Goal: Complete application form

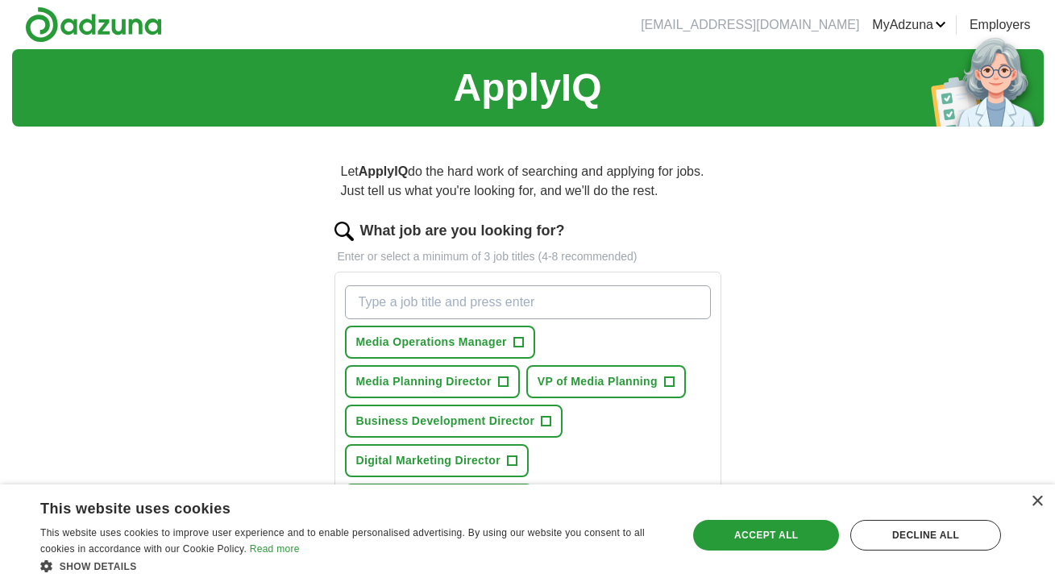
click at [565, 297] on input "What job are you looking for?" at bounding box center [528, 302] width 366 height 34
click at [452, 388] on span "Media Planning Director" at bounding box center [423, 381] width 135 height 17
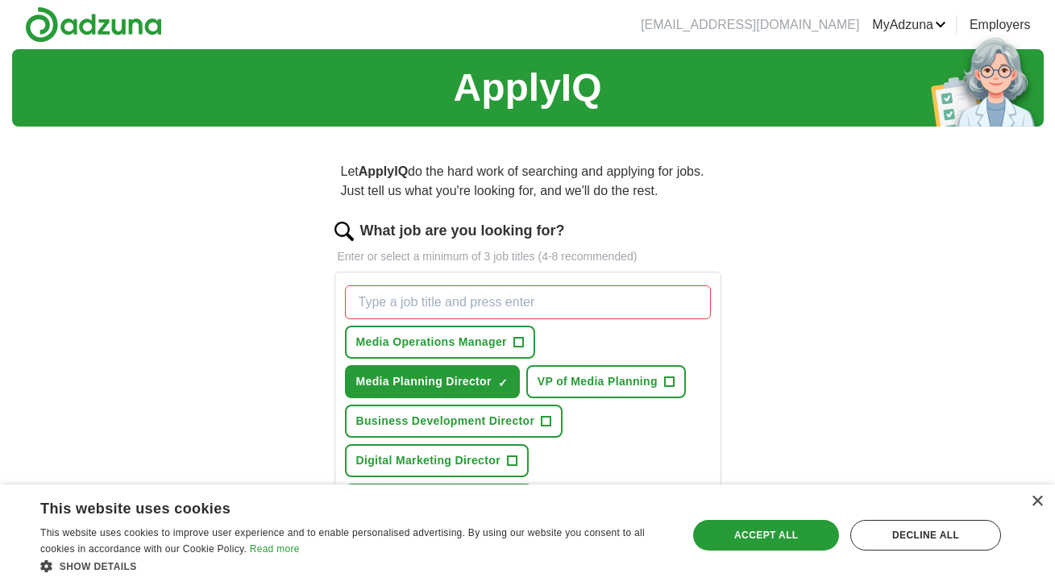
scroll to position [3, 0]
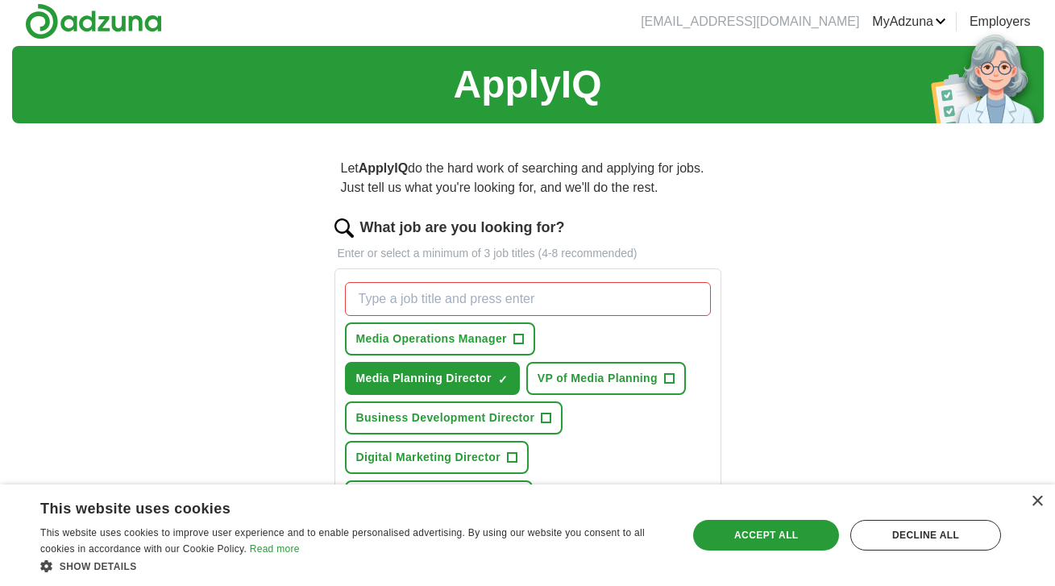
click at [621, 388] on button "VP of Media Planning +" at bounding box center [606, 378] width 160 height 33
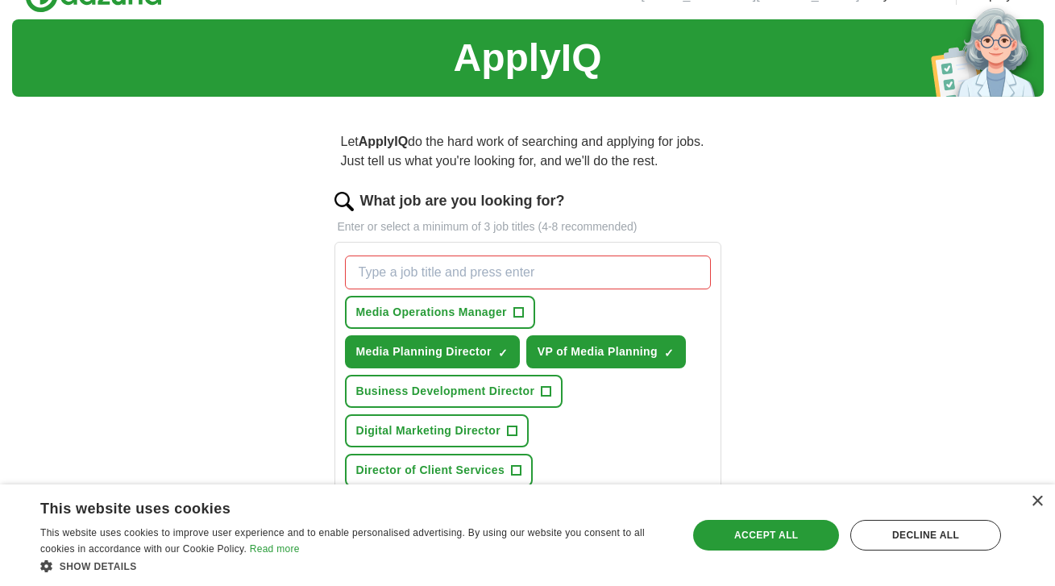
scroll to position [81, 0]
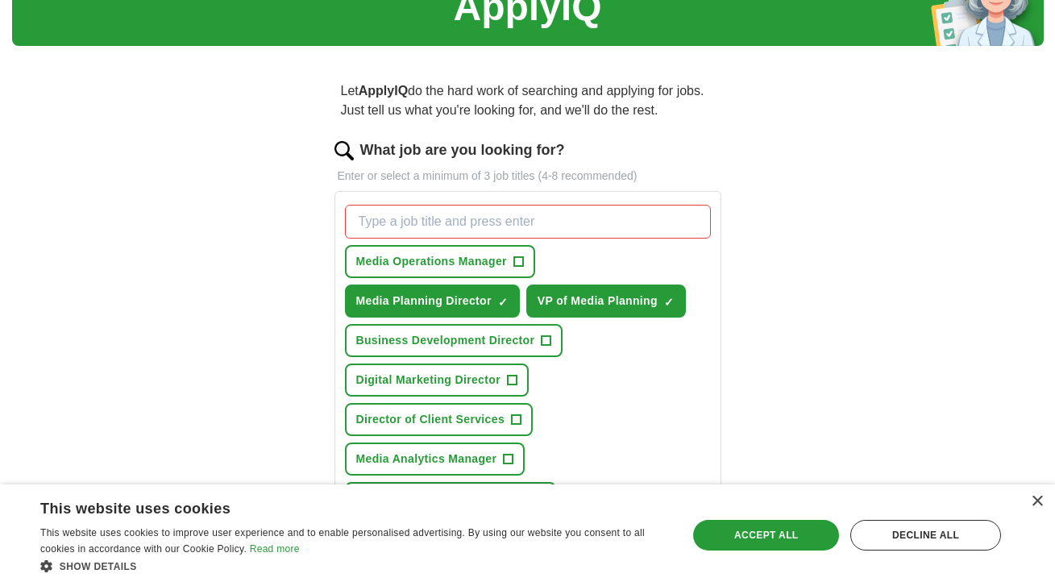
click at [498, 211] on input "What job are you looking for?" at bounding box center [528, 222] width 366 height 34
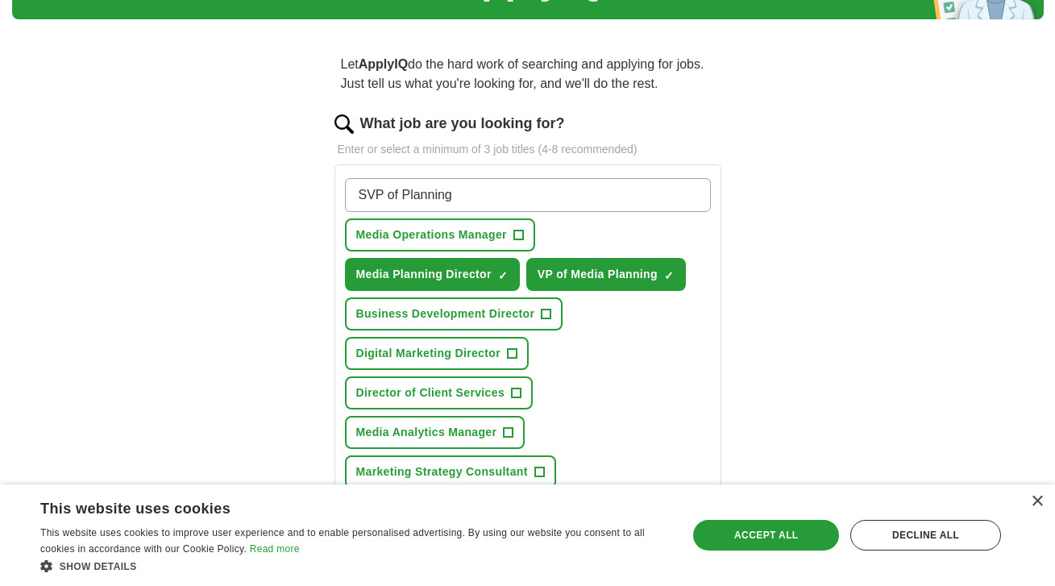
type input "SVP of Planning"
click at [453, 395] on span "Director of Client Services" at bounding box center [430, 392] width 149 height 17
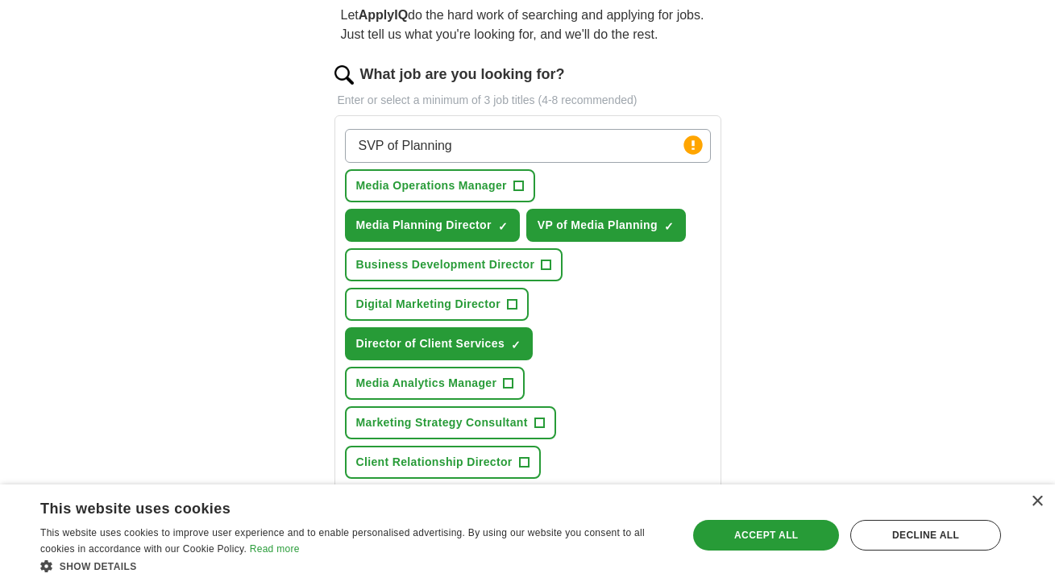
scroll to position [180, 0]
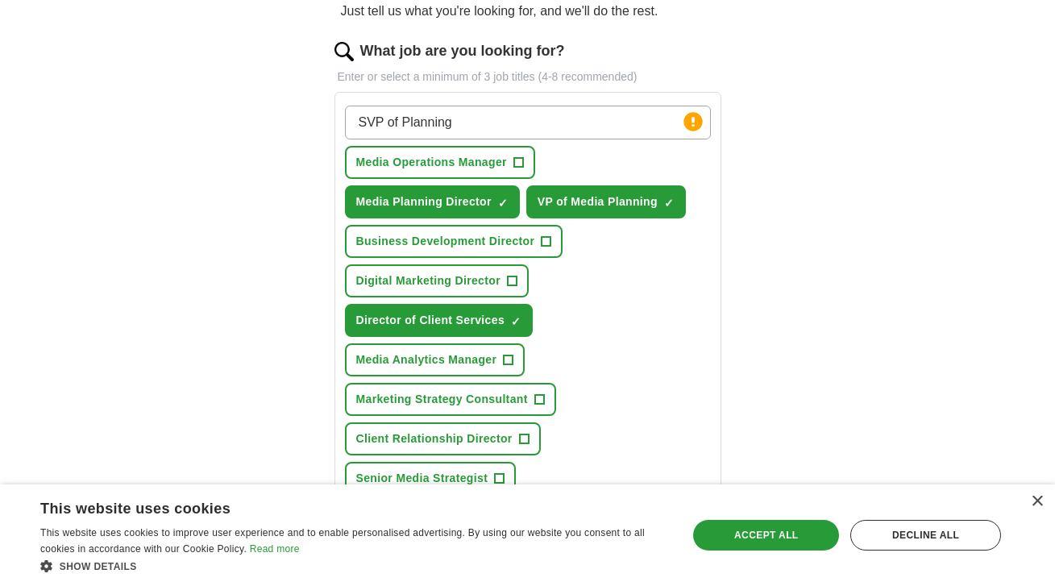
click at [397, 461] on div "SVP of Planning Press return to add title Media Operations Manager + Media Plan…" at bounding box center [528, 300] width 372 height 402
click at [402, 454] on button "Client Relationship Director +" at bounding box center [443, 438] width 196 height 33
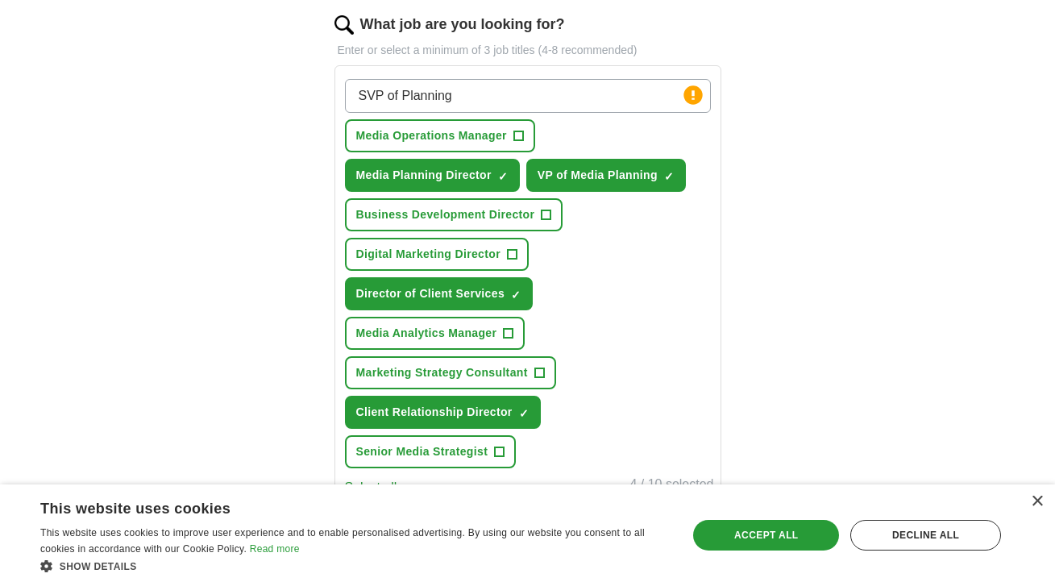
click at [437, 450] on span "Senior Media Strategist" at bounding box center [422, 451] width 132 height 17
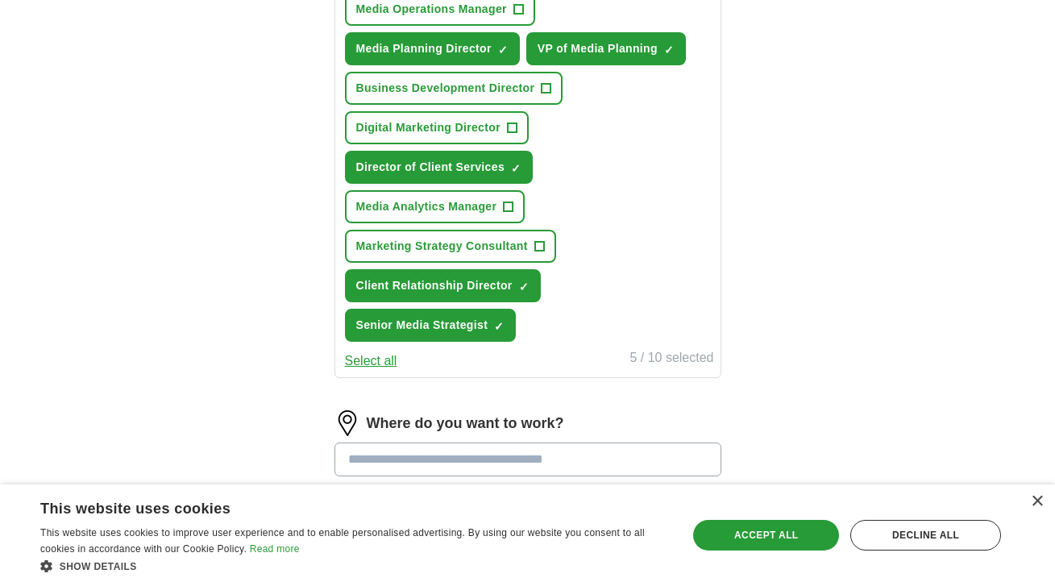
scroll to position [415, 0]
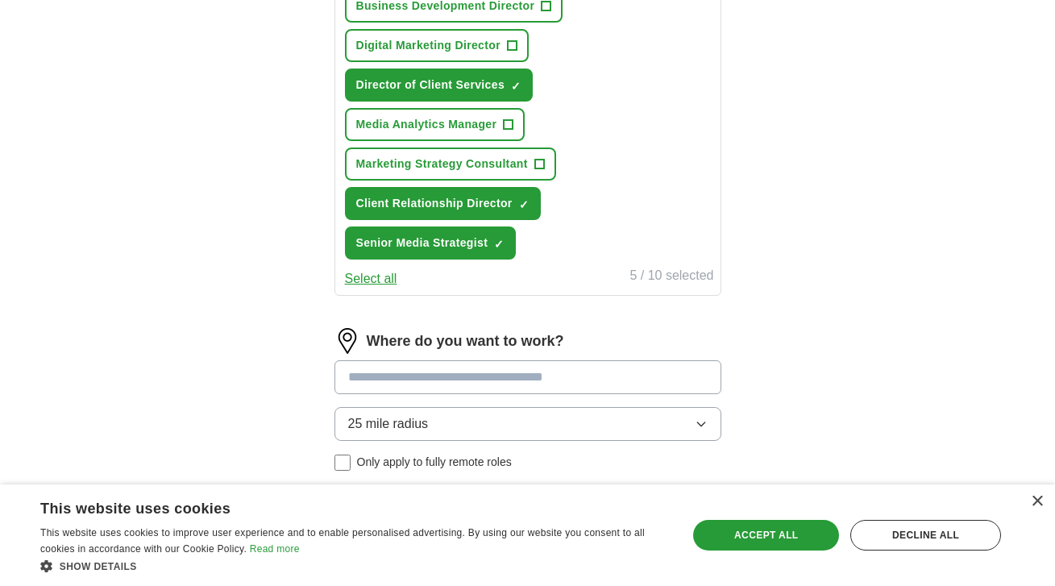
click at [540, 384] on input at bounding box center [527, 377] width 387 height 34
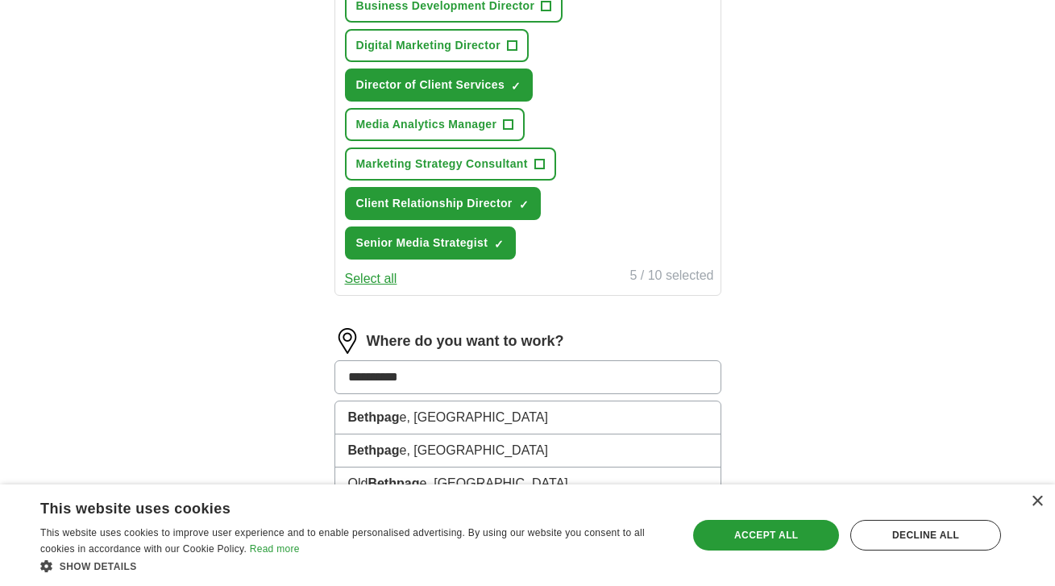
type input "**********"
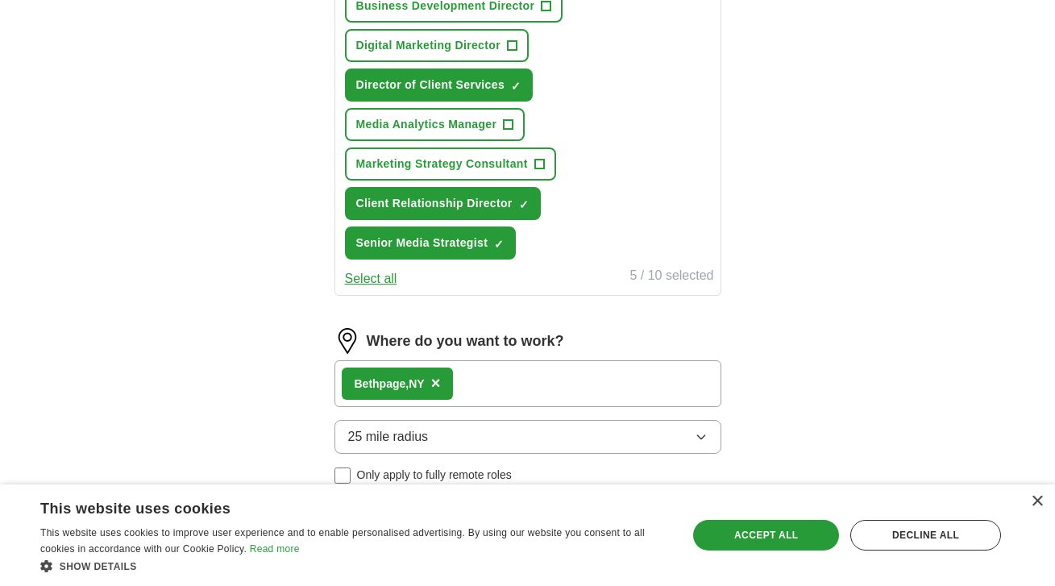
click at [561, 451] on button "25 mile radius" at bounding box center [527, 437] width 387 height 34
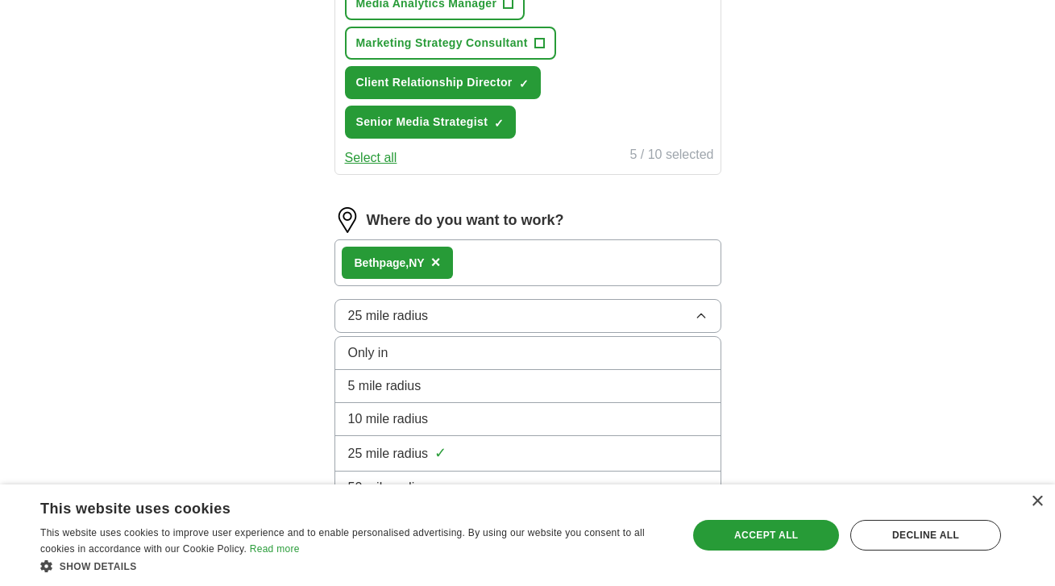
scroll to position [562, 0]
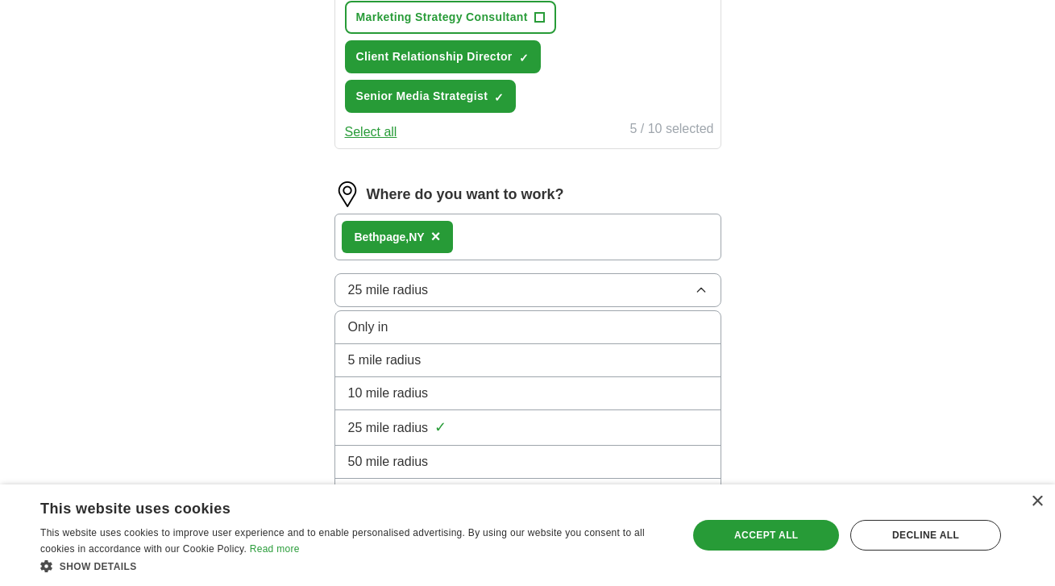
click at [621, 452] on div "50 mile radius" at bounding box center [527, 461] width 359 height 19
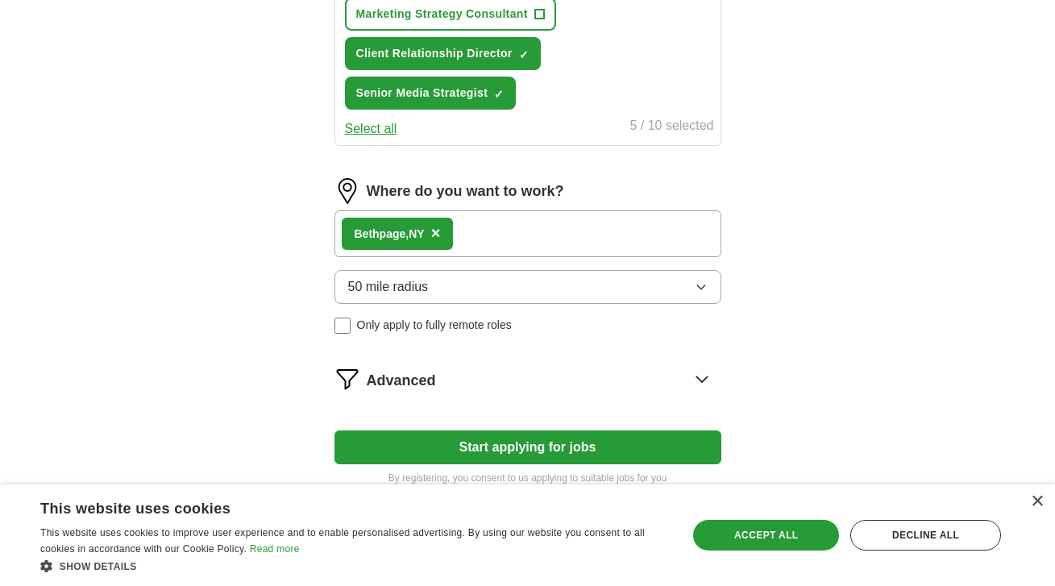
scroll to position [579, 0]
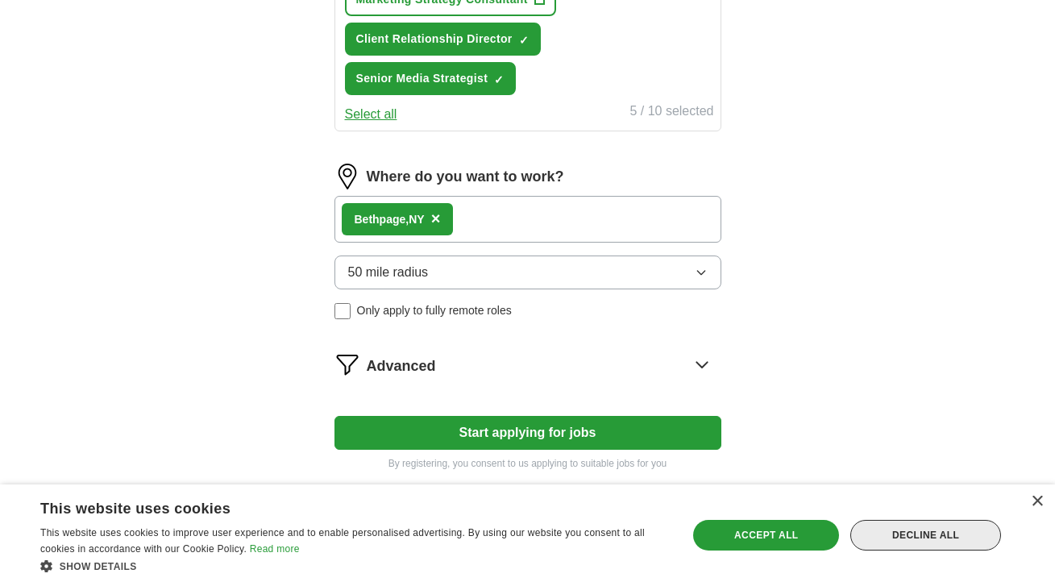
click at [907, 538] on div "Decline all" at bounding box center [925, 535] width 151 height 31
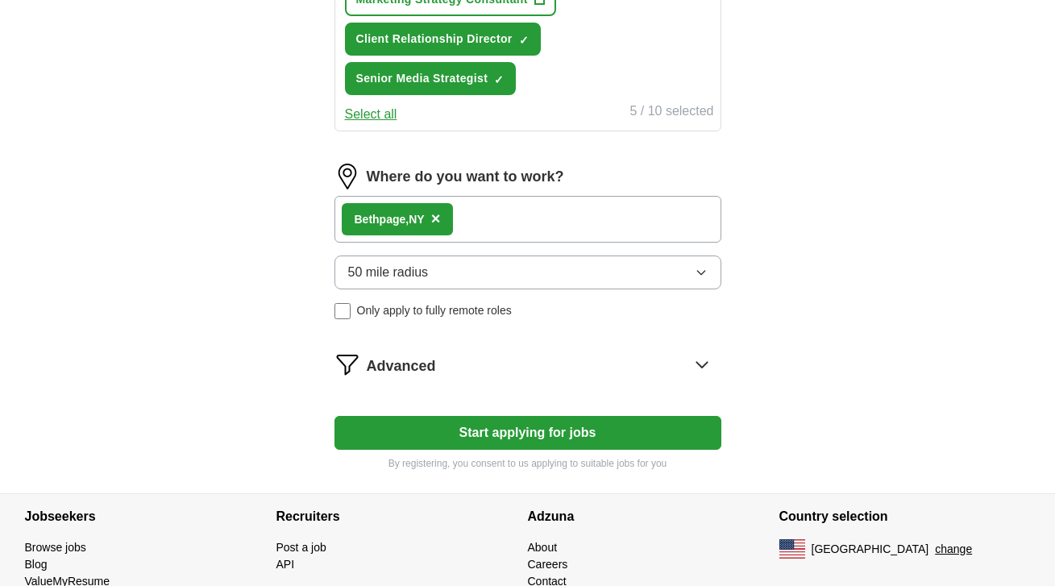
click at [529, 435] on button "Start applying for jobs" at bounding box center [527, 433] width 387 height 34
select select "**"
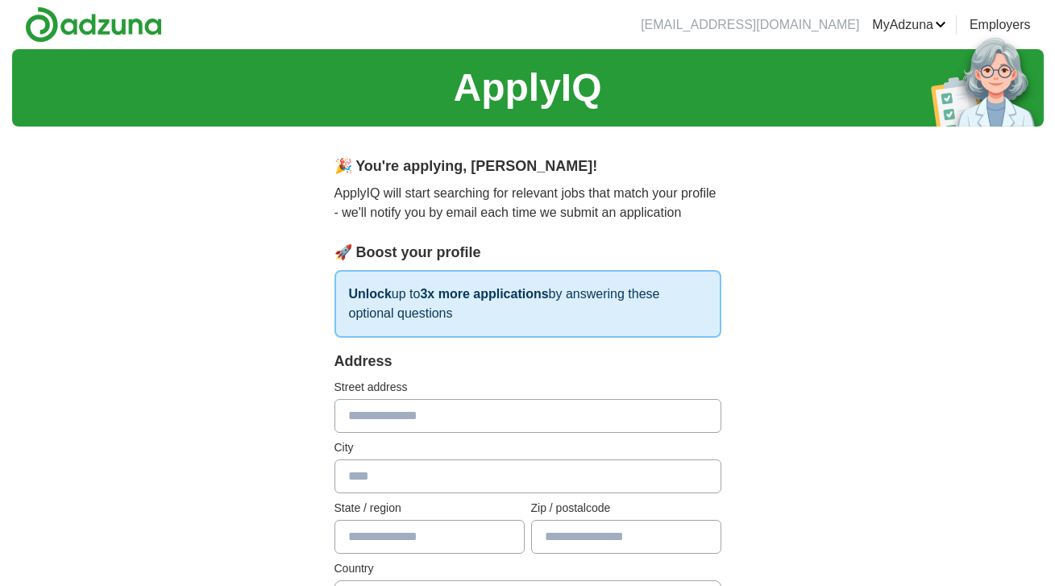
scroll to position [49, 0]
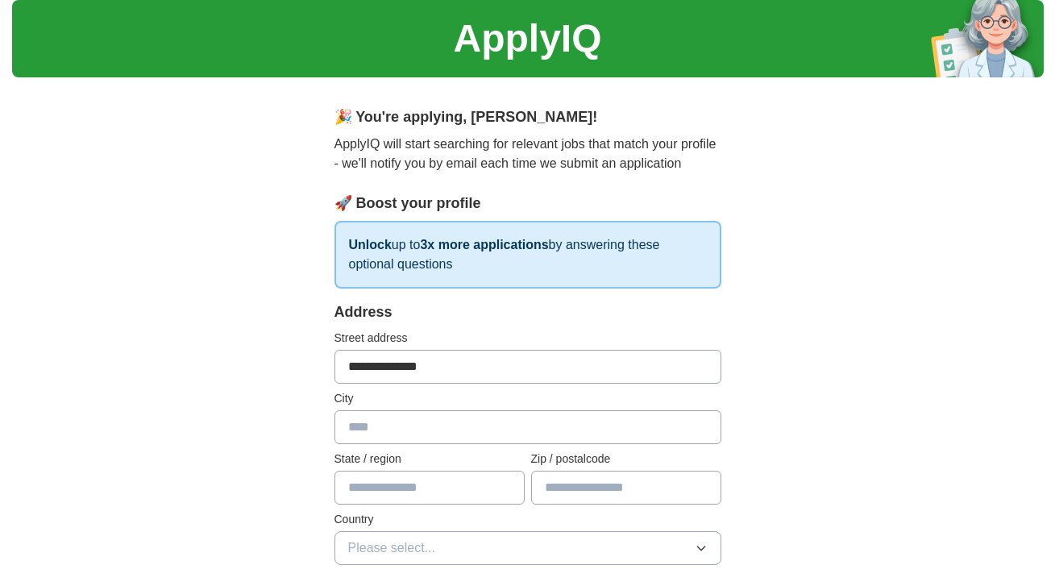
type input "**********"
type input "********"
type input "*"
type input "**"
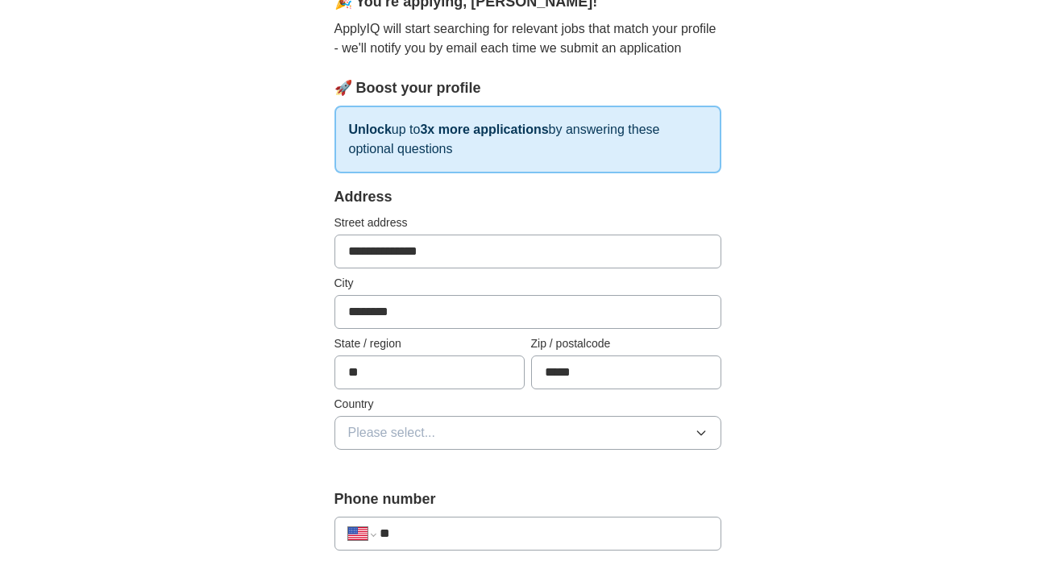
type input "*****"
click at [472, 442] on button "Please select..." at bounding box center [527, 433] width 387 height 34
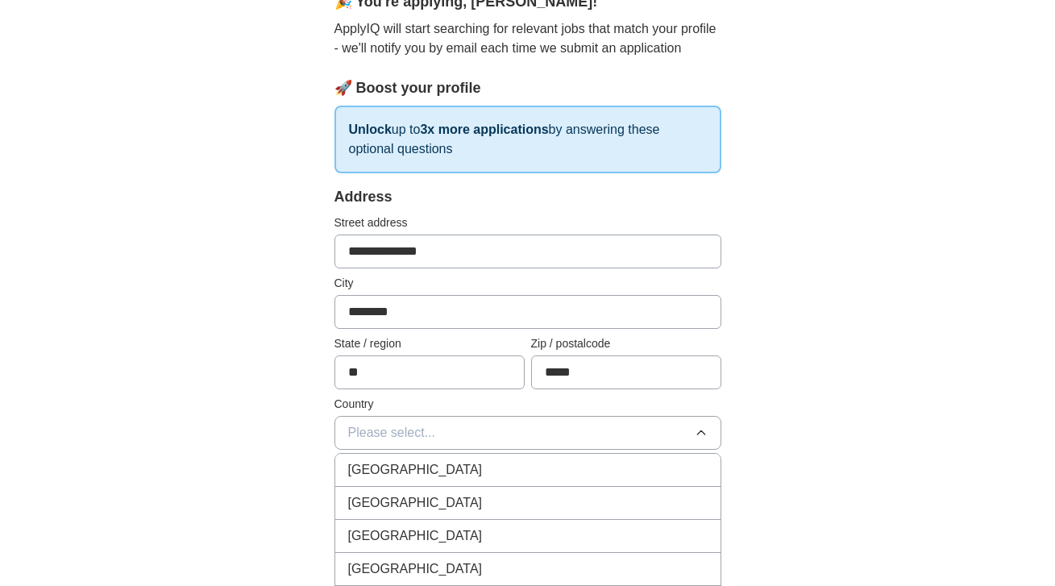
click at [459, 516] on li "[GEOGRAPHIC_DATA]" at bounding box center [527, 503] width 385 height 33
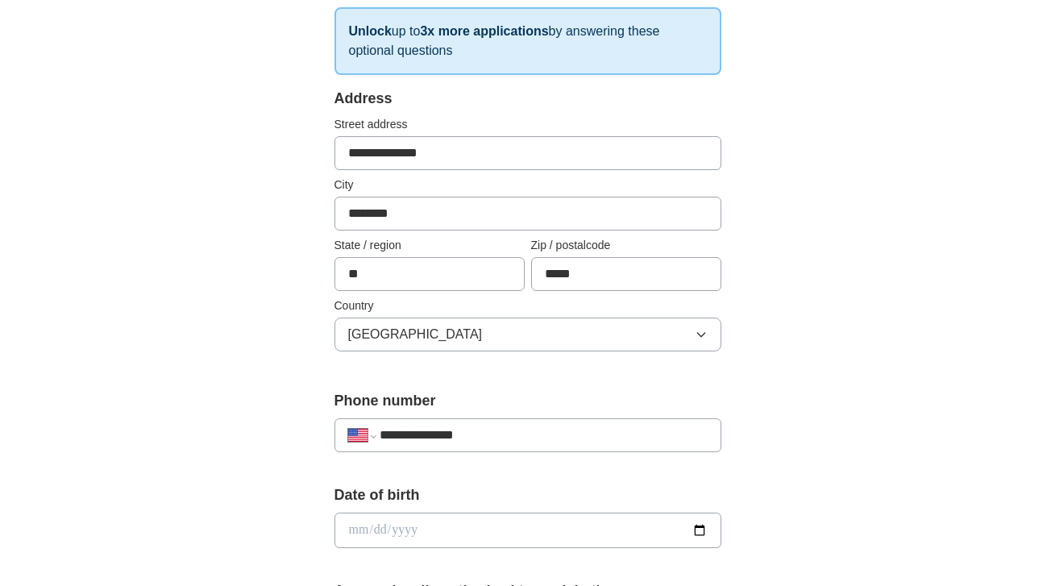
scroll to position [367, 0]
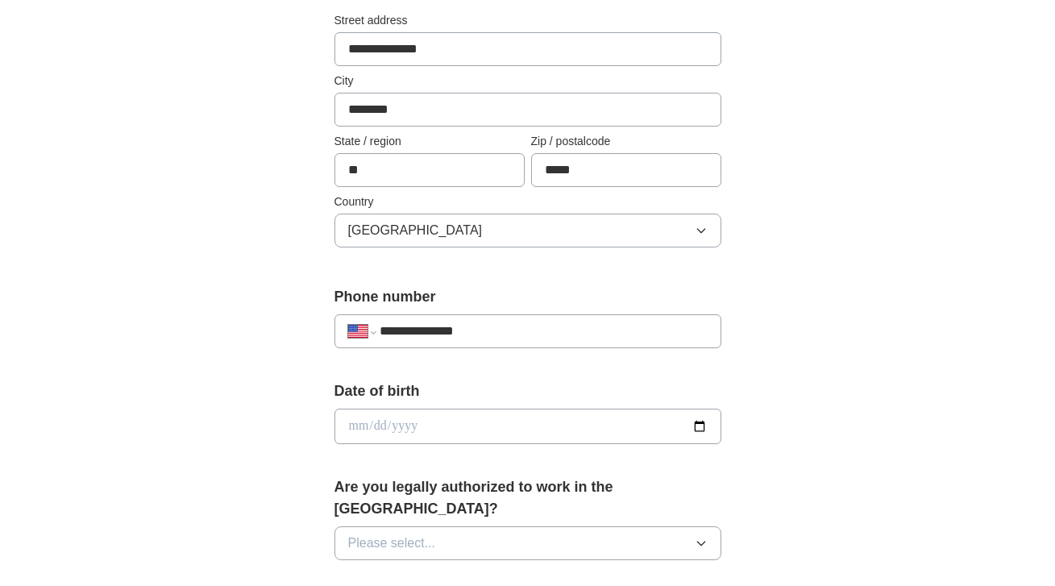
type input "**********"
click at [358, 433] on input "date" at bounding box center [527, 426] width 387 height 35
click at [411, 430] on input "date" at bounding box center [527, 426] width 387 height 35
click at [371, 430] on input "date" at bounding box center [527, 426] width 387 height 35
click at [502, 450] on div "Date of birth" at bounding box center [527, 418] width 387 height 77
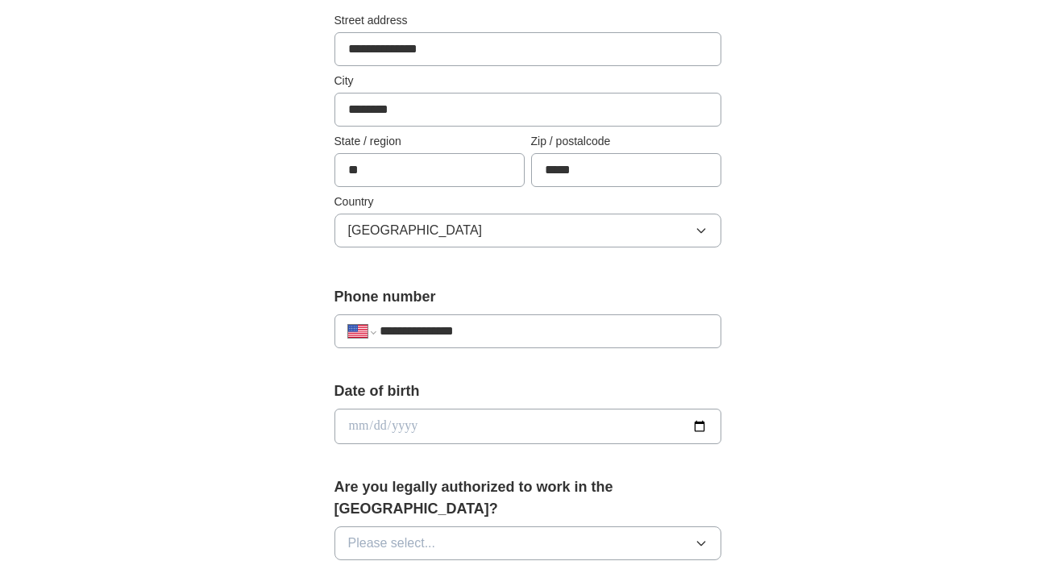
click at [375, 430] on input "date" at bounding box center [527, 426] width 387 height 35
type input "**********"
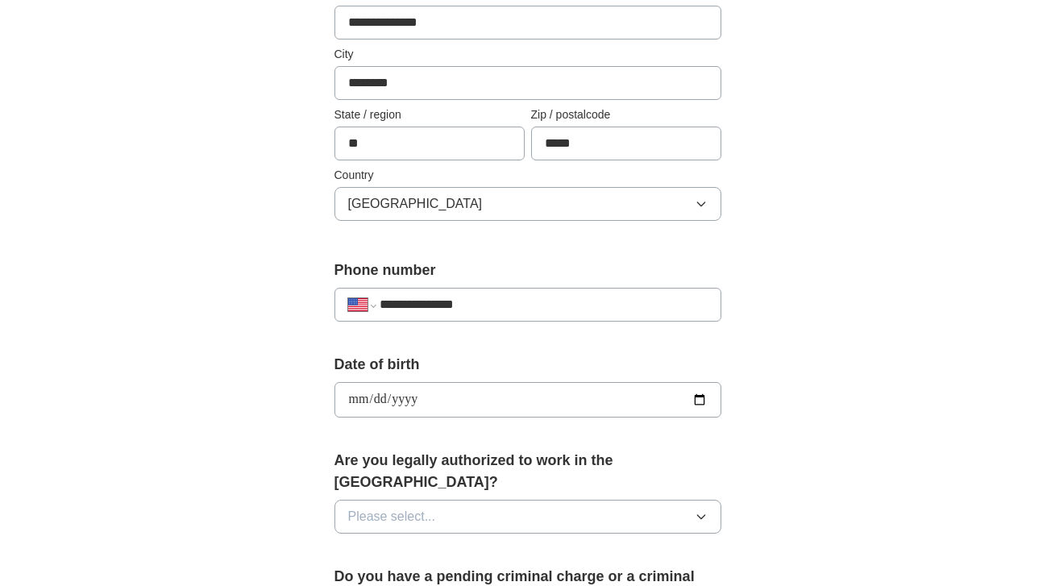
scroll to position [454, 0]
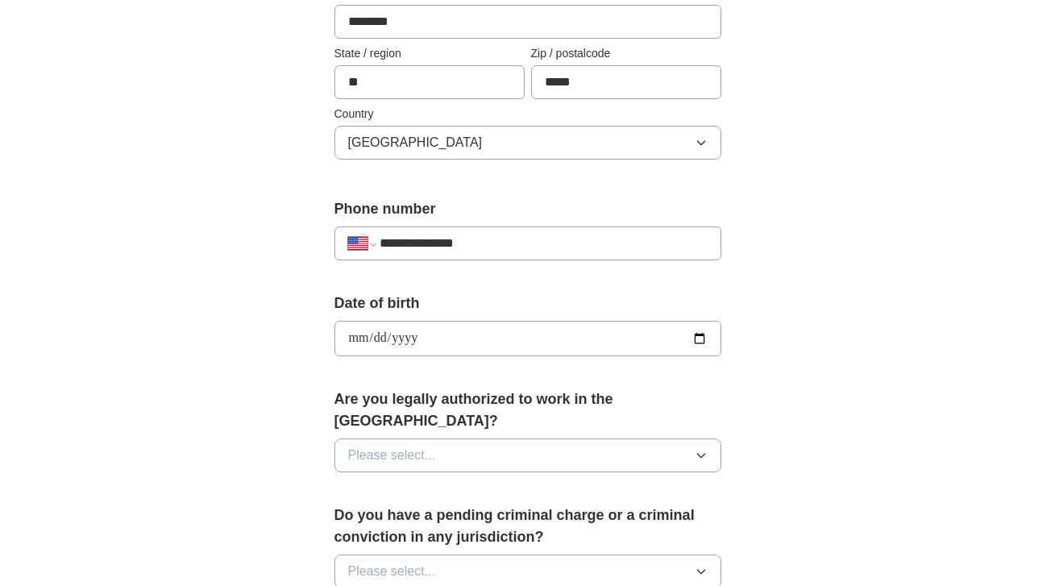
click at [561, 417] on div "Are you legally authorized to work in the [GEOGRAPHIC_DATA]? Please select..." at bounding box center [527, 436] width 387 height 97
click at [557, 438] on button "Please select..." at bounding box center [527, 455] width 387 height 34
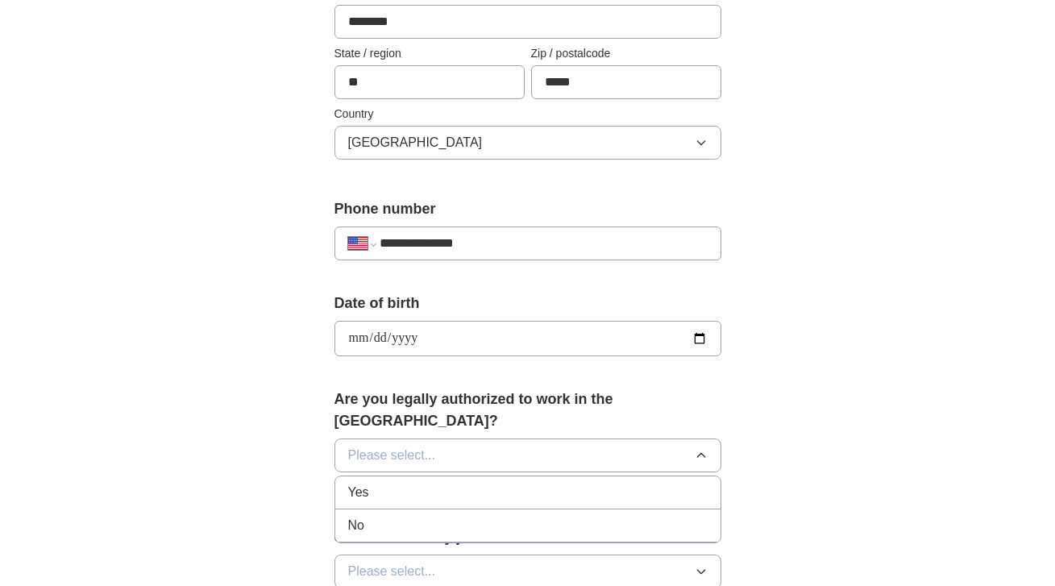
click at [532, 483] on div "Yes" at bounding box center [527, 492] width 359 height 19
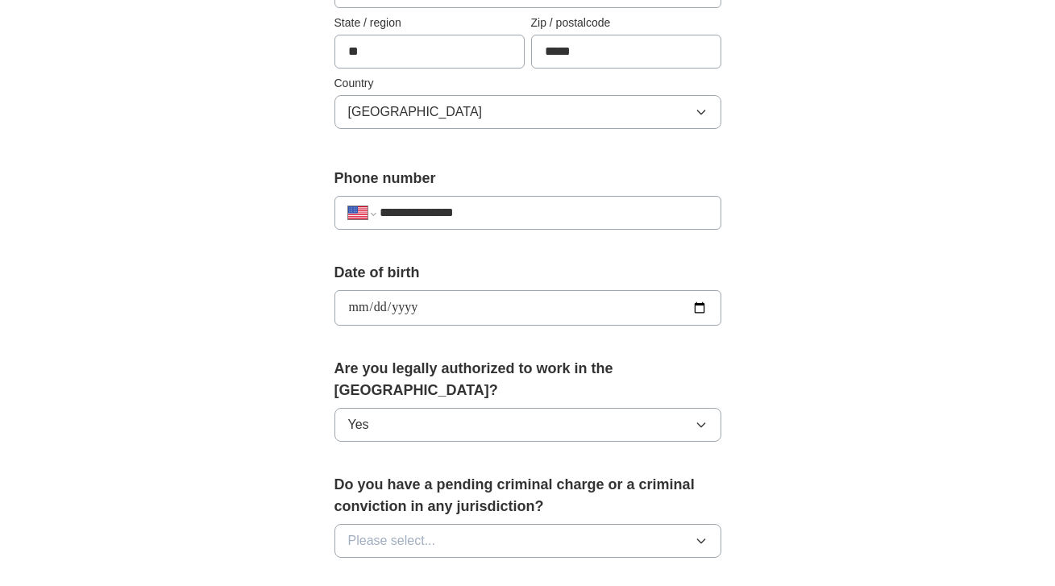
scroll to position [557, 0]
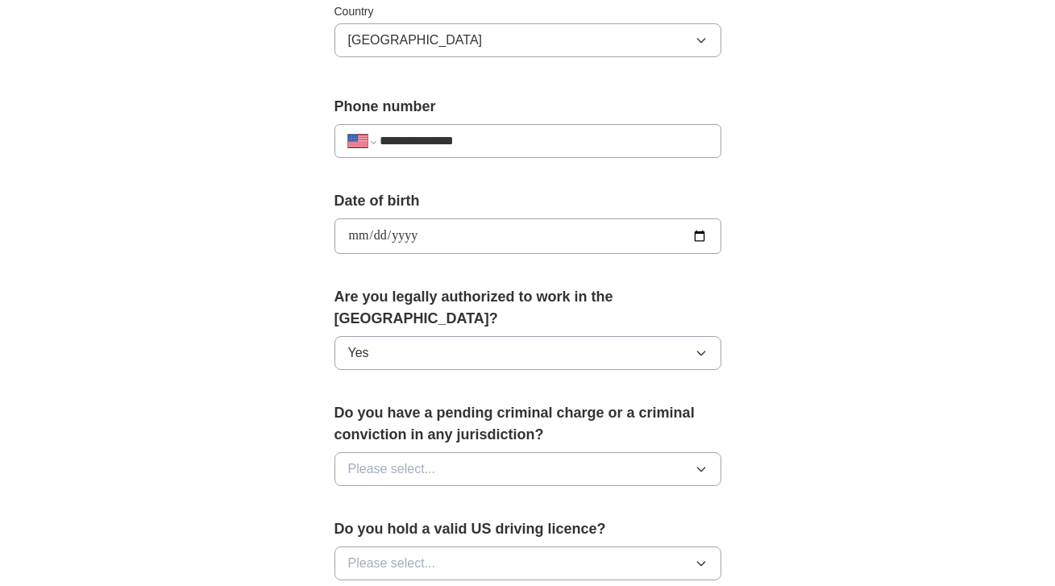
click at [539, 452] on button "Please select..." at bounding box center [527, 469] width 387 height 34
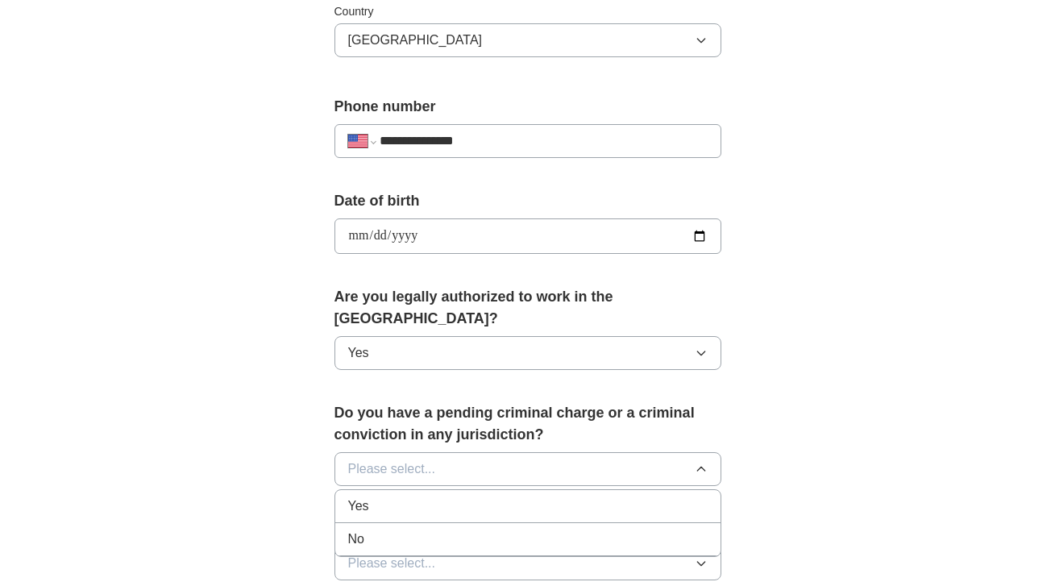
click at [536, 523] on li "No" at bounding box center [527, 539] width 385 height 33
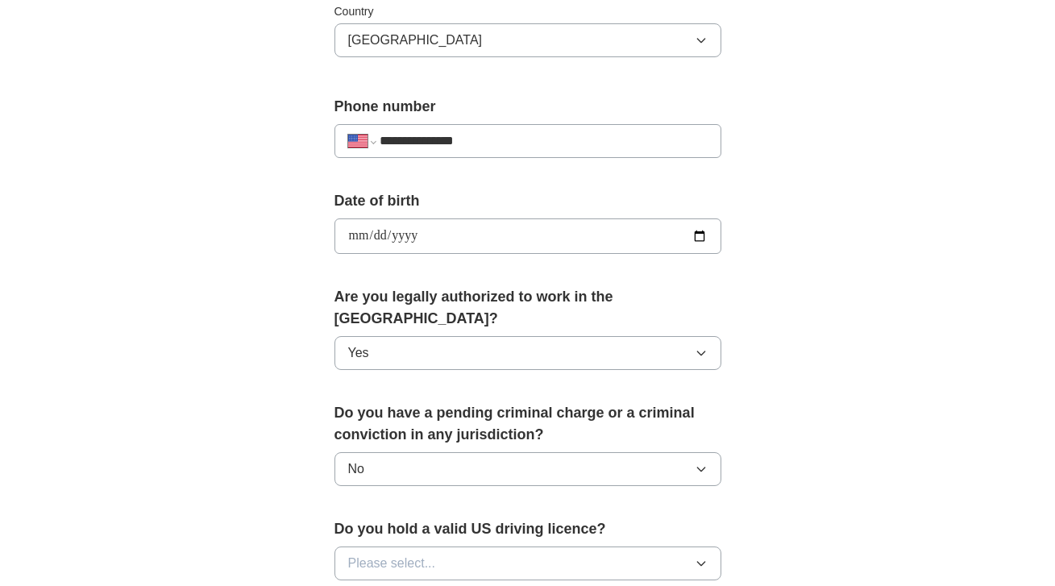
scroll to position [682, 0]
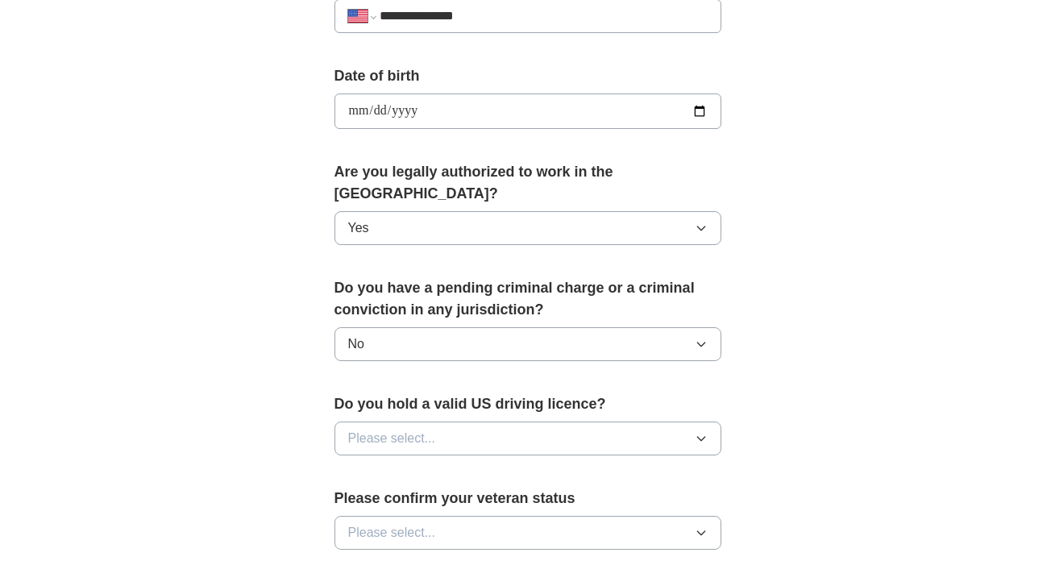
click at [605, 421] on button "Please select..." at bounding box center [527, 438] width 387 height 34
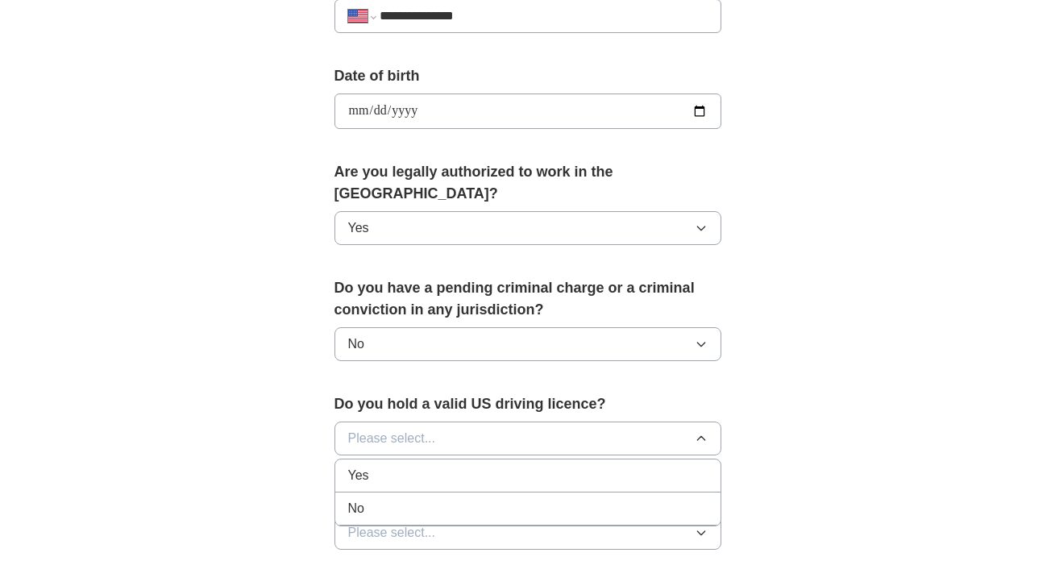
click at [598, 466] on div "Yes" at bounding box center [527, 475] width 359 height 19
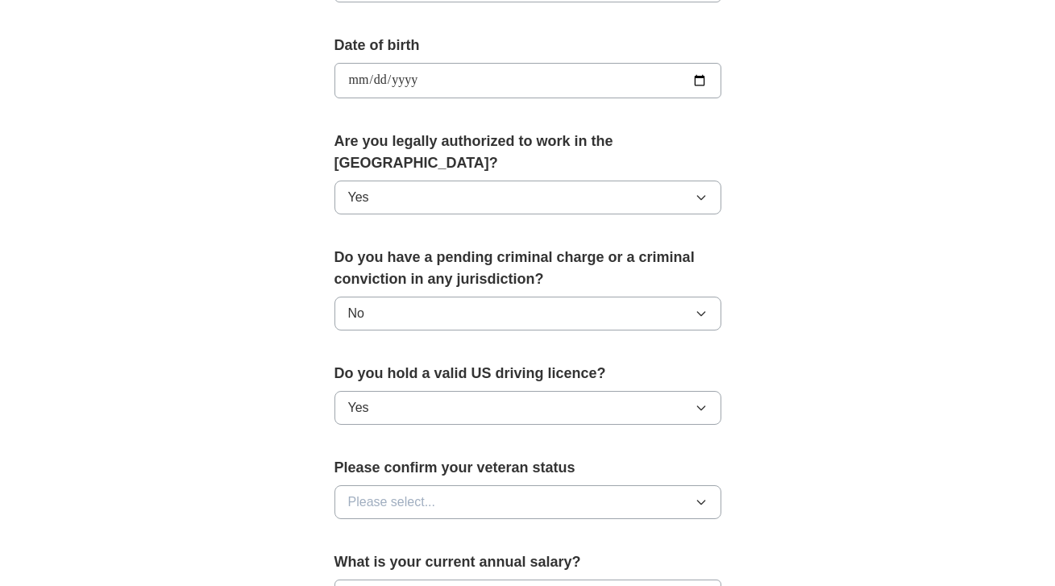
scroll to position [806, 0]
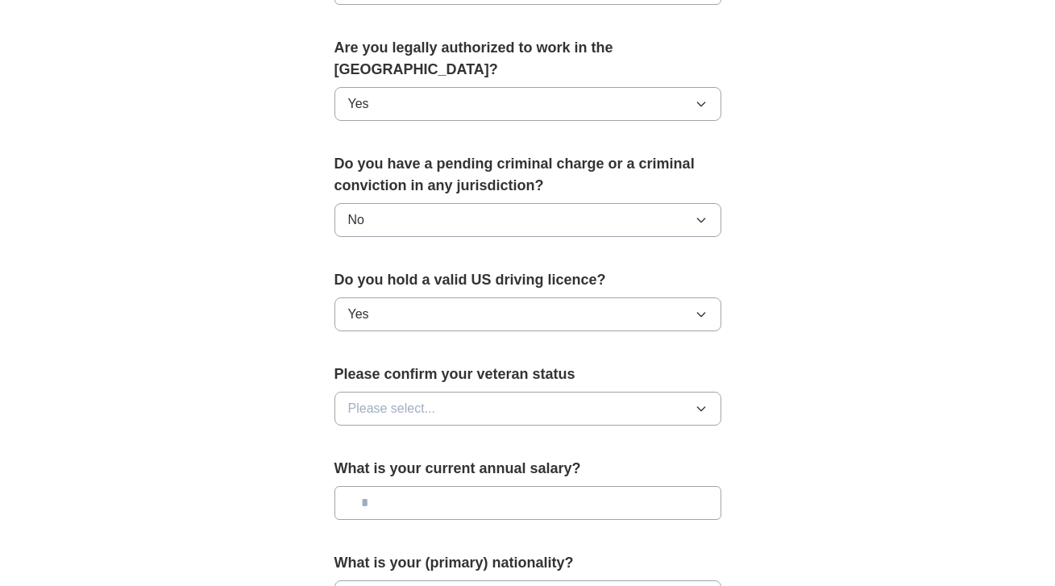
click at [562, 408] on div "Please confirm your veteran status Please select..." at bounding box center [527, 400] width 387 height 75
click at [579, 396] on button "Please select..." at bounding box center [527, 409] width 387 height 34
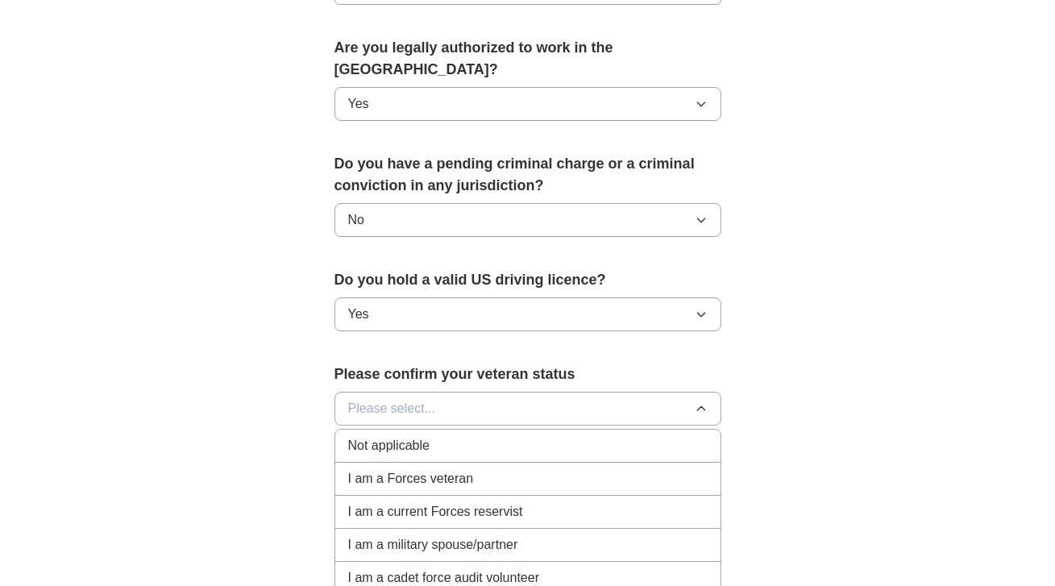
scroll to position [916, 0]
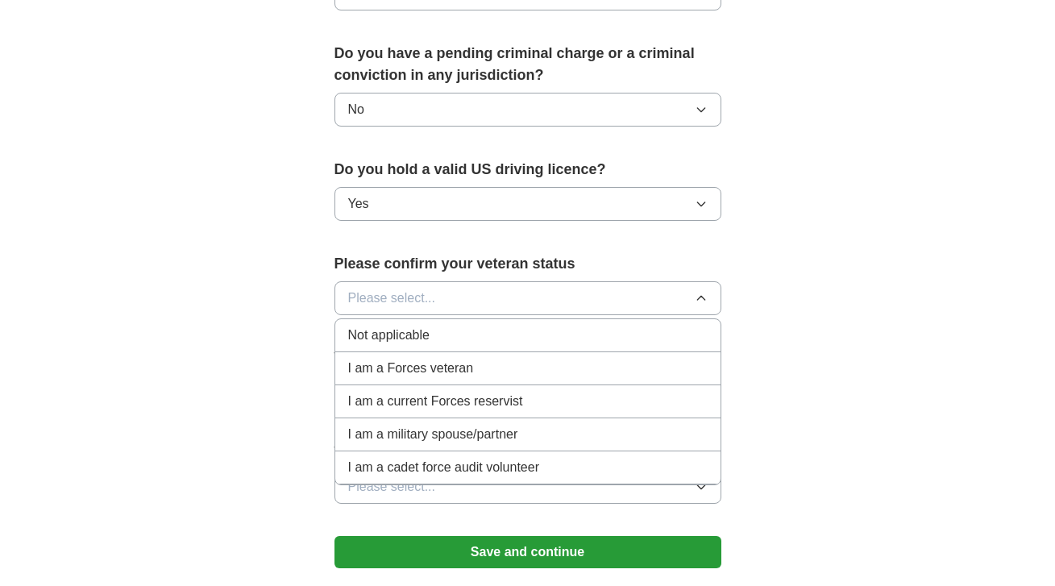
click at [600, 326] on div "Not applicable" at bounding box center [527, 335] width 359 height 19
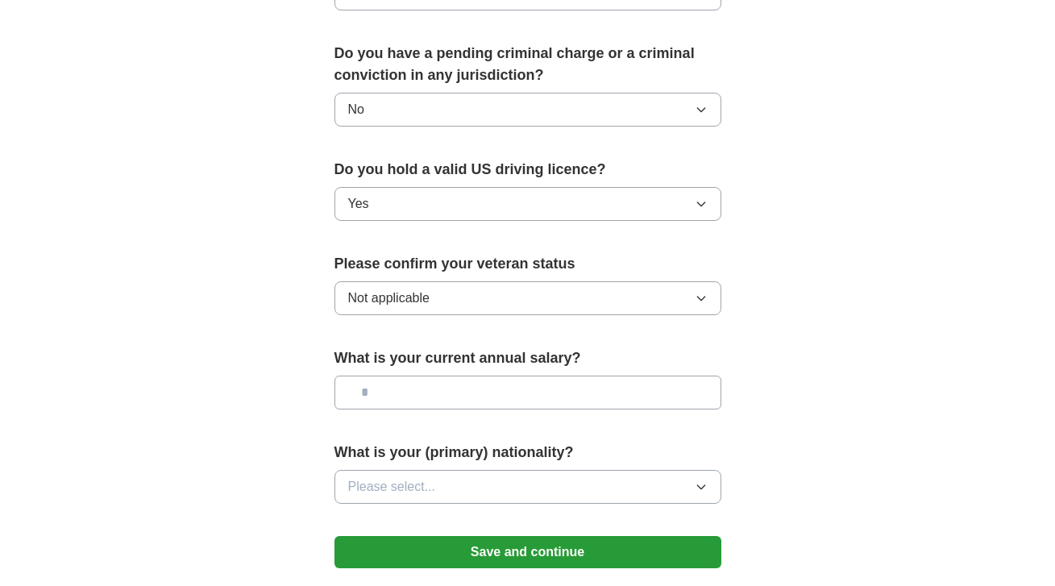
click at [616, 376] on input "text" at bounding box center [527, 393] width 387 height 34
type input "********"
click at [373, 492] on div "What is your (primary) nationality? Please select..." at bounding box center [527, 479] width 387 height 75
click at [380, 477] on button "Please select..." at bounding box center [527, 487] width 387 height 34
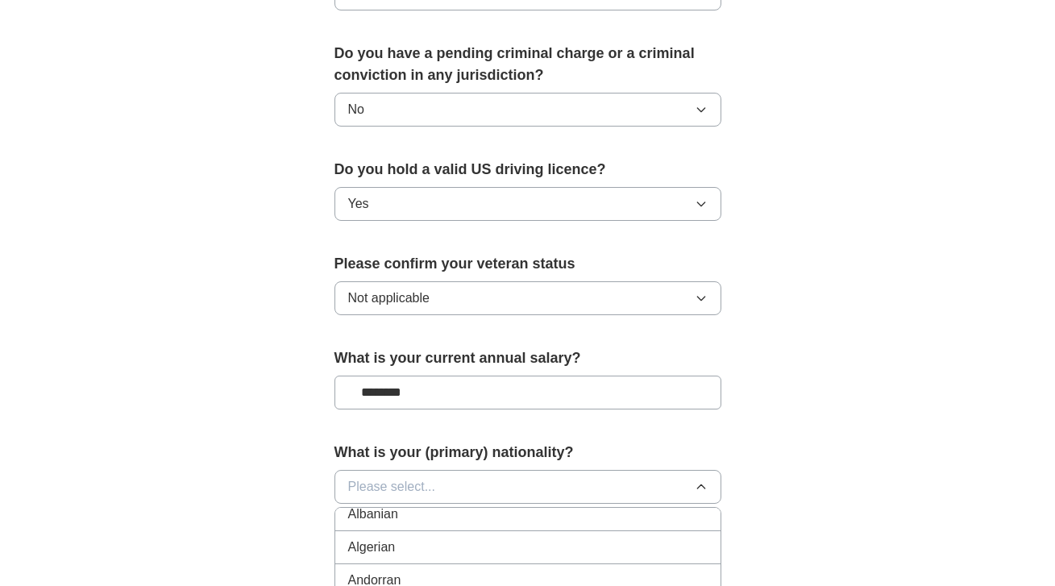
scroll to position [0, 0]
click at [414, 513] on li "American" at bounding box center [527, 524] width 385 height 33
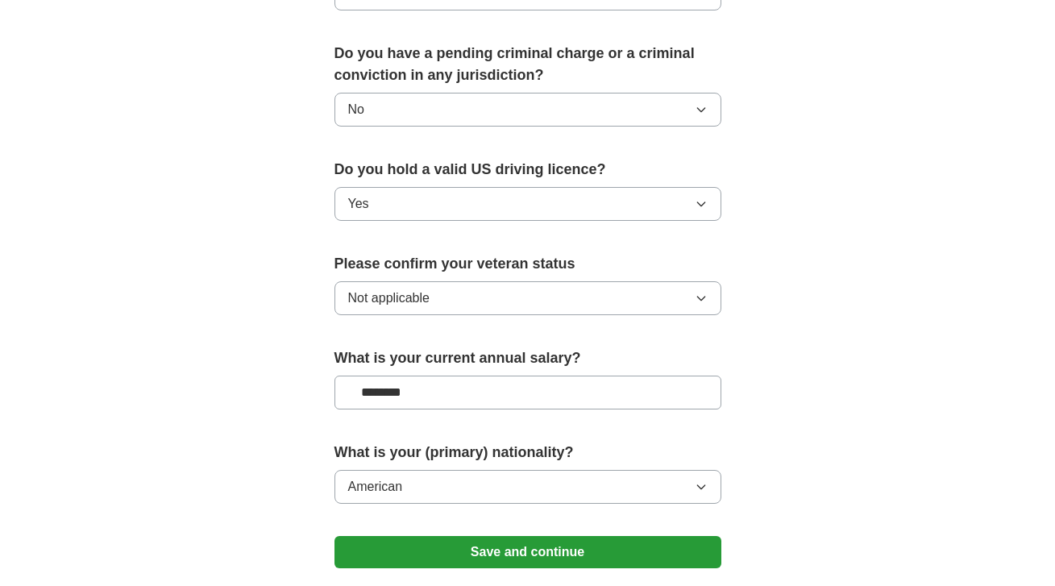
click at [390, 540] on button "Save and continue" at bounding box center [527, 552] width 387 height 32
